Goal: Use online tool/utility: Utilize a website feature to perform a specific function

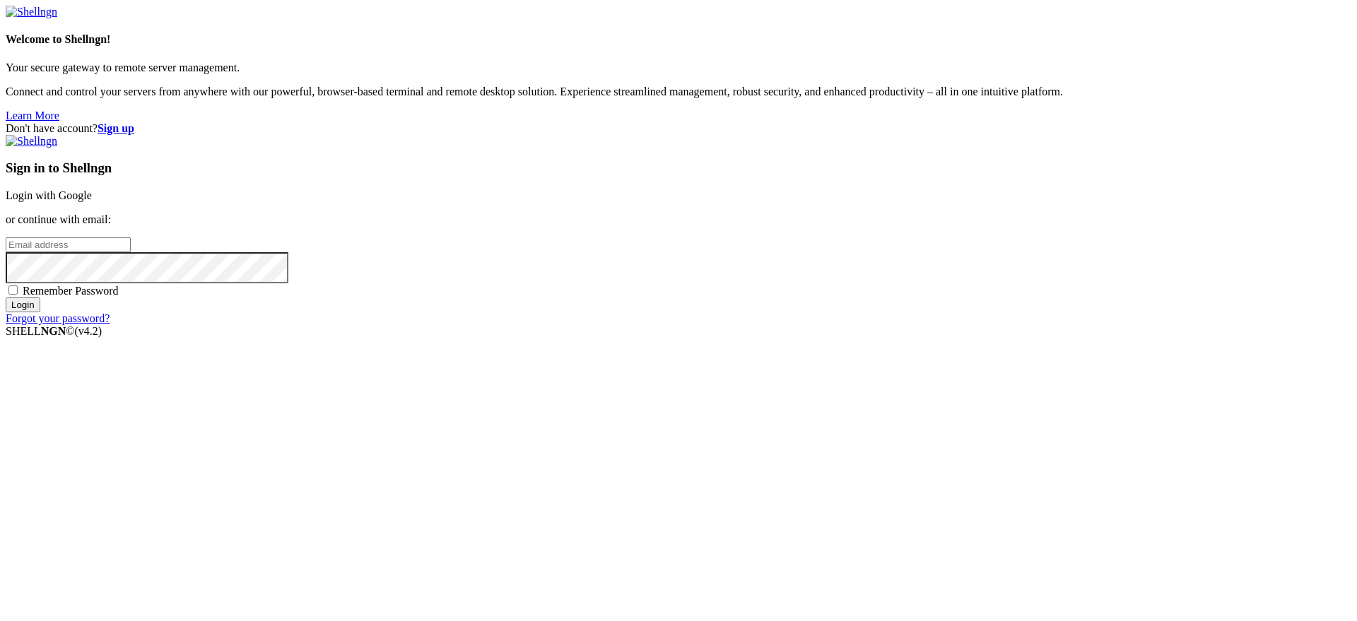
click at [92, 201] on link "Login with Google" at bounding box center [49, 195] width 86 height 12
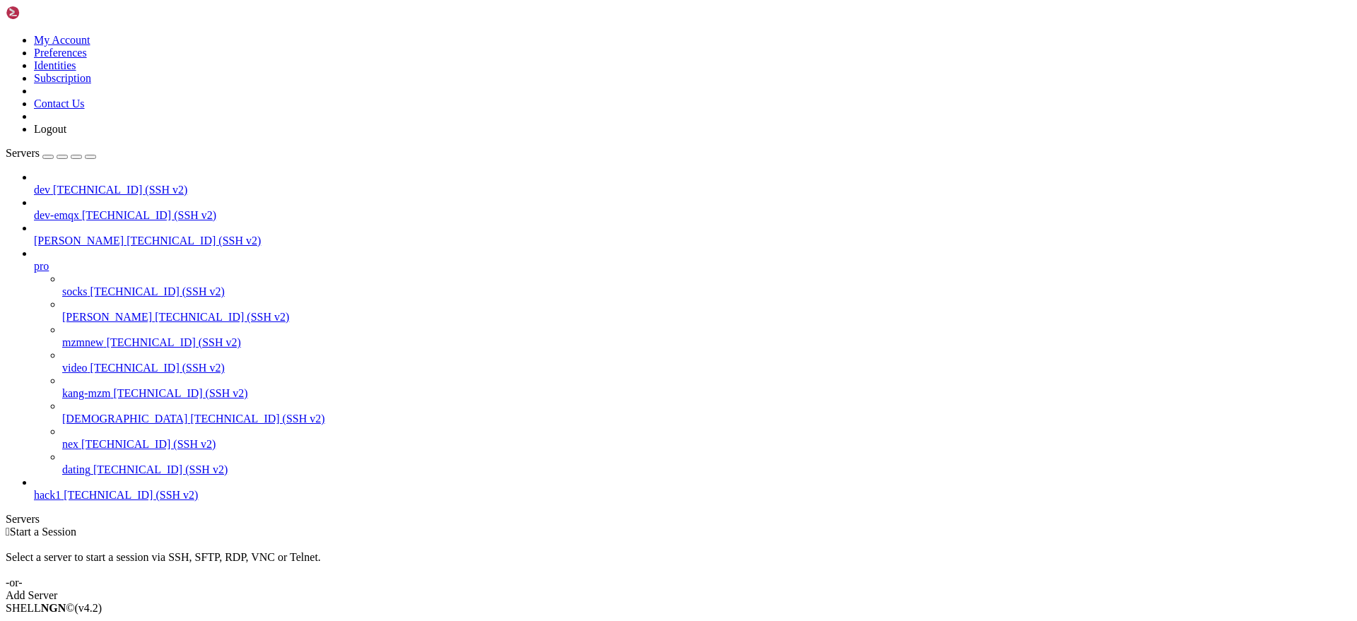
drag, startPoint x: 496, startPoint y: 209, endPoint x: 457, endPoint y: 230, distance: 43.7
click at [493, 539] on div "Select a server to start a session via SSH, SFTP, RDP, VNC or Telnet. -or-" at bounding box center [679, 564] width 1346 height 51
click at [155, 311] on span "[TECHNICAL_ID] (SSH v2)" at bounding box center [222, 317] width 134 height 12
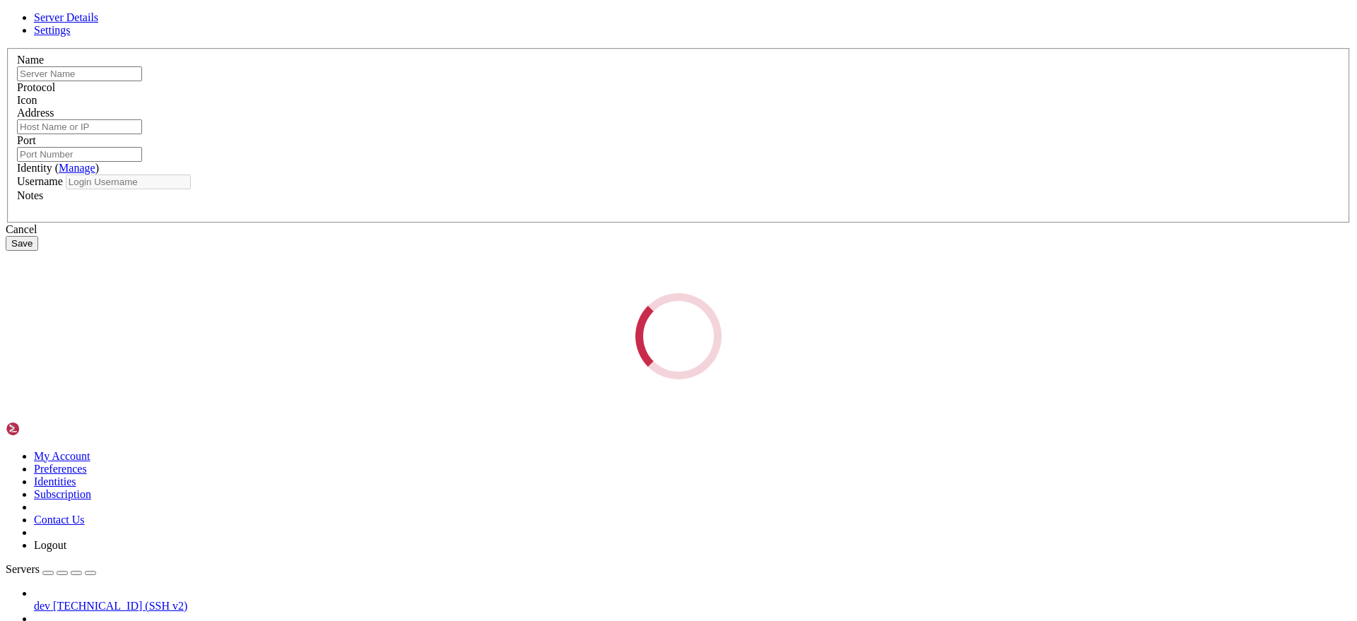
type input "[PERSON_NAME]"
type input "[TECHNICAL_ID]"
type input "22"
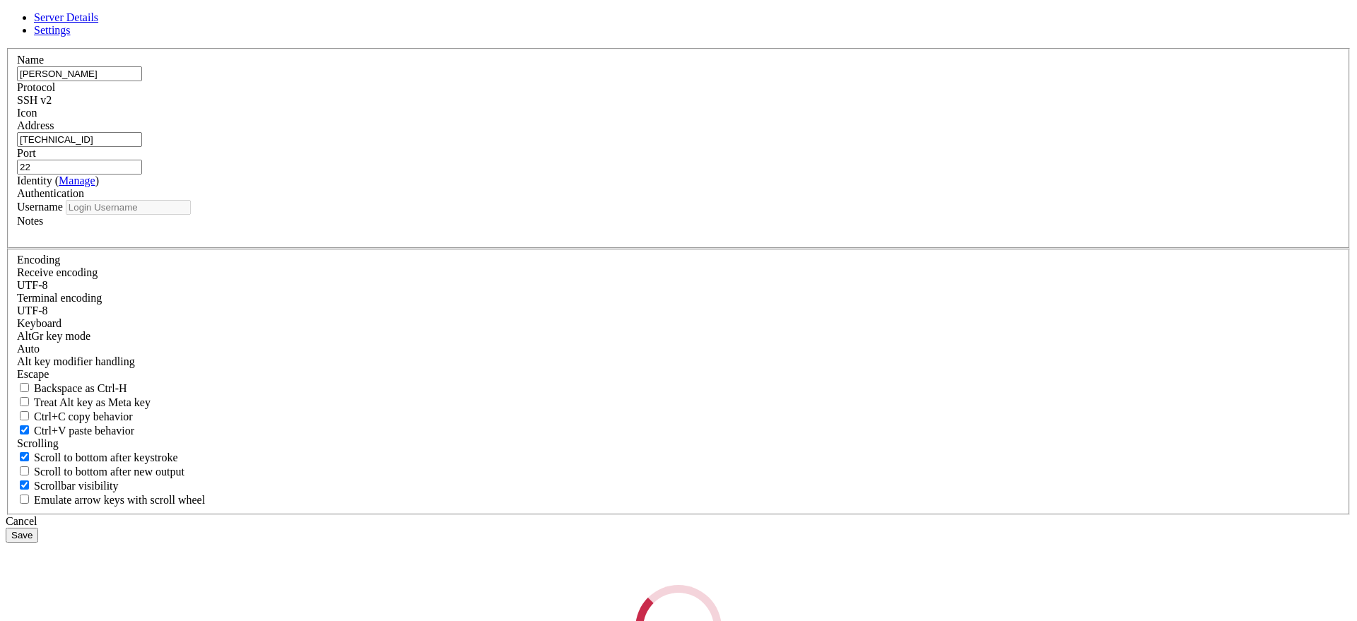
type input "root"
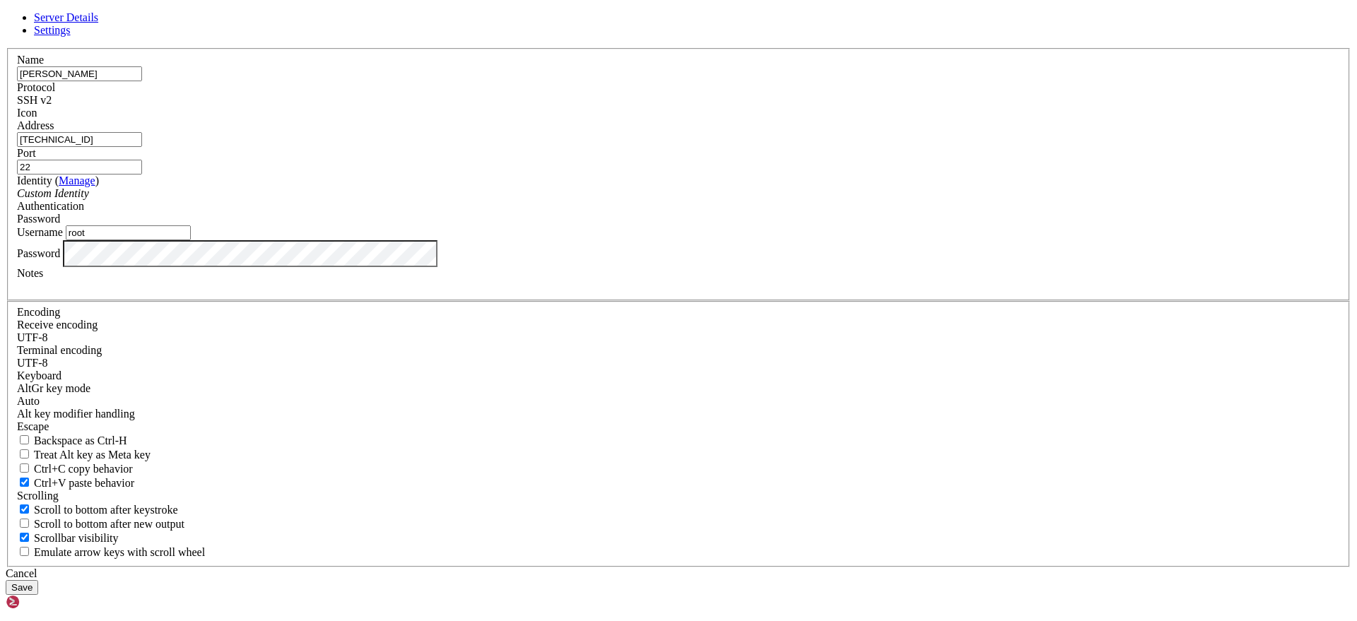
click at [142, 147] on input "[TECHNICAL_ID]" at bounding box center [79, 139] width 125 height 15
click at [771, 568] on div "Cancel" at bounding box center [679, 574] width 1346 height 13
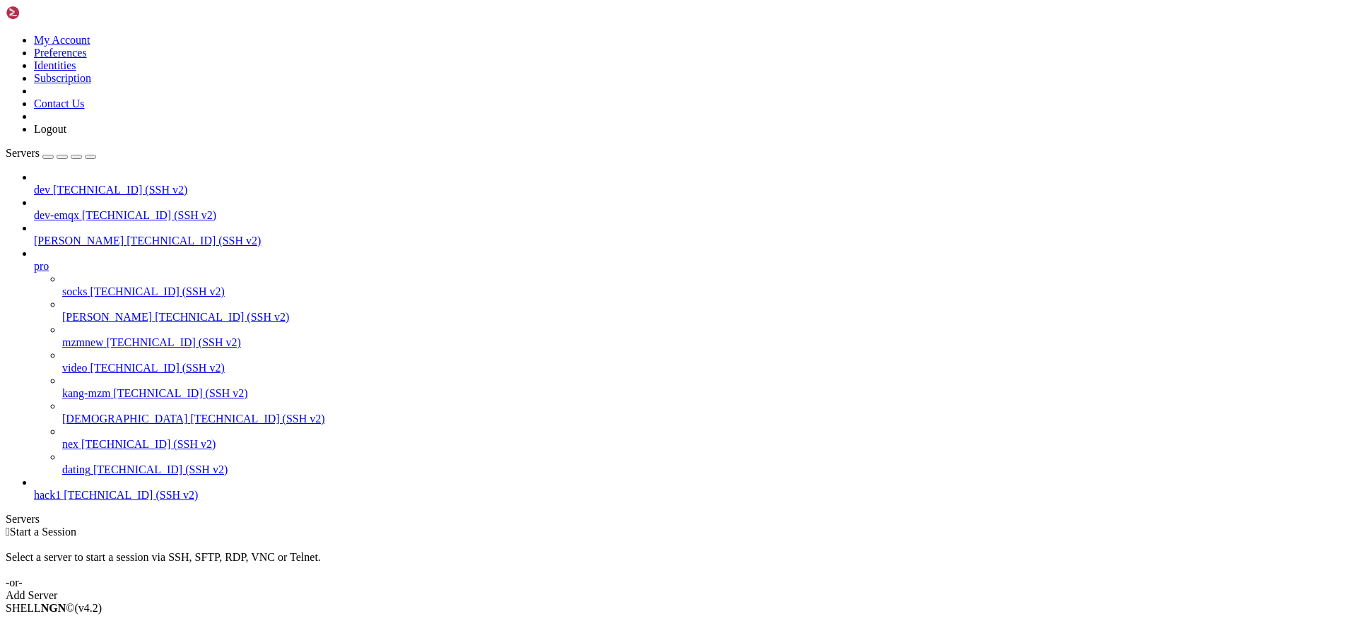
click at [336, 526] on div " Start a Session Select a server to start a session via SSH, SFTP, RDP, VNC or…" at bounding box center [679, 564] width 1346 height 76
click at [155, 311] on span "[TECHNICAL_ID] (SSH v2)" at bounding box center [222, 317] width 134 height 12
